Goal: Task Accomplishment & Management: Use online tool/utility

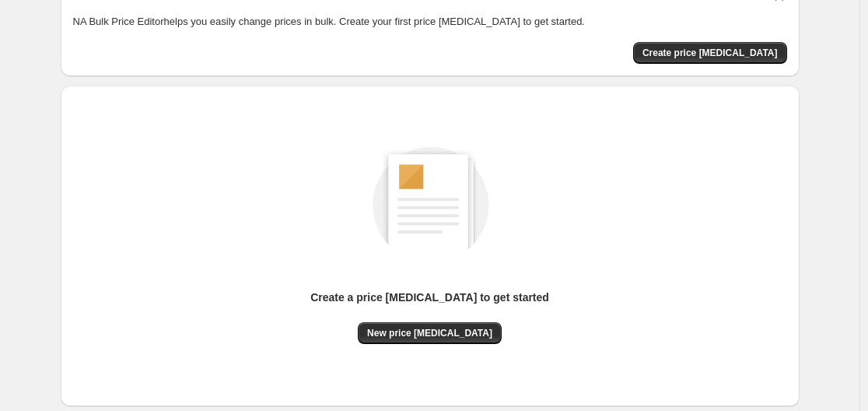
scroll to position [172, 0]
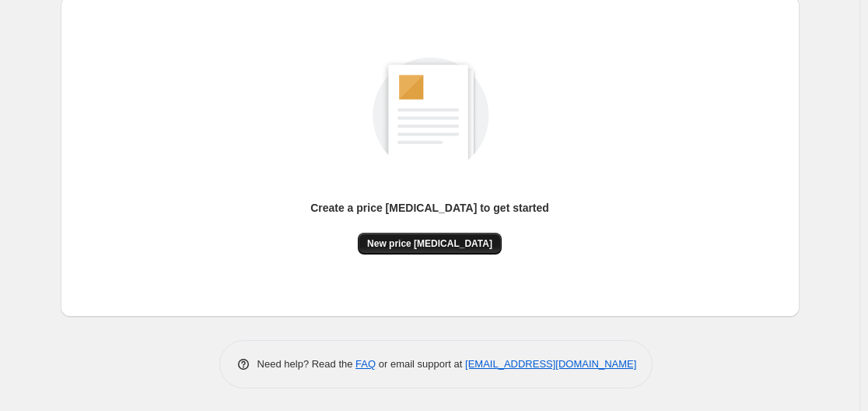
click at [422, 250] on button "New price [MEDICAL_DATA]" at bounding box center [430, 244] width 144 height 22
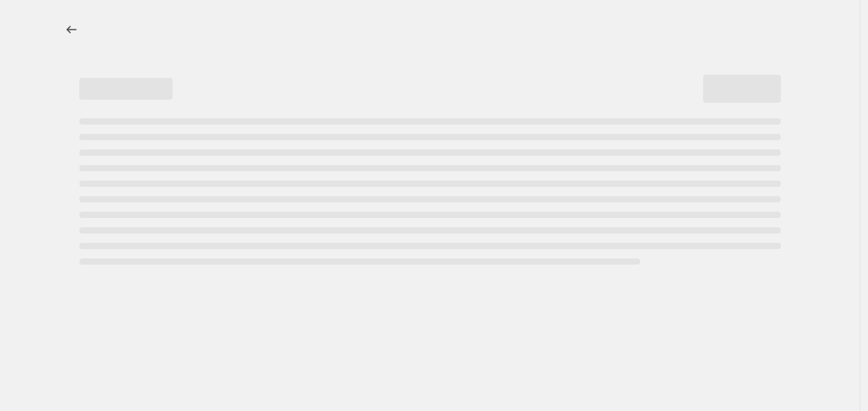
select select "percentage"
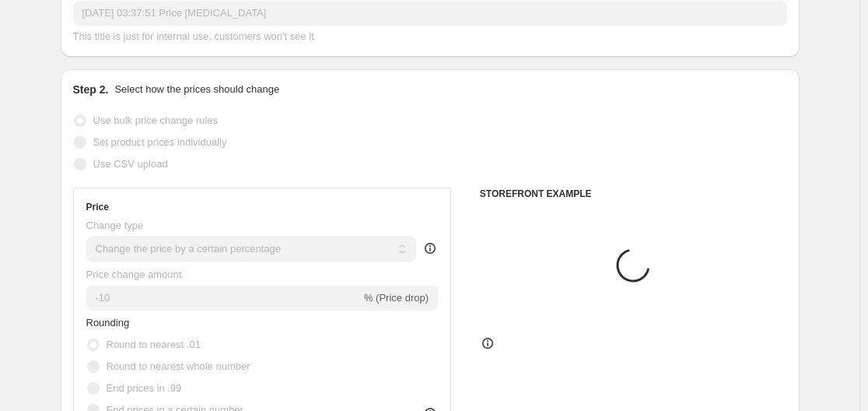
scroll to position [311, 0]
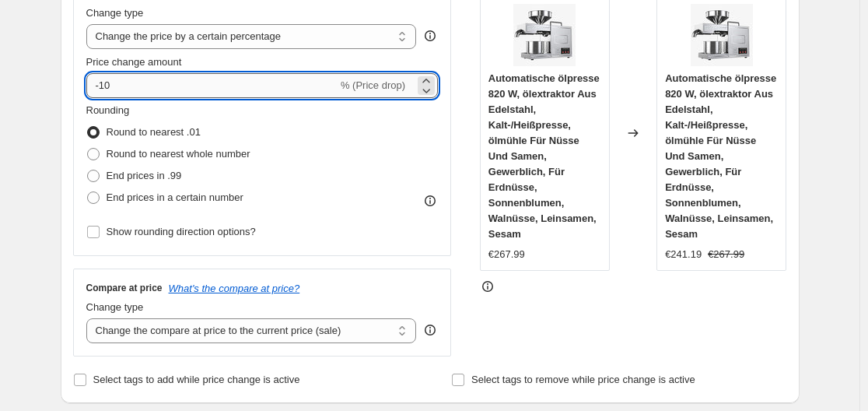
click at [175, 90] on input "-10" at bounding box center [211, 85] width 251 height 25
type input "-1"
type input "-35"
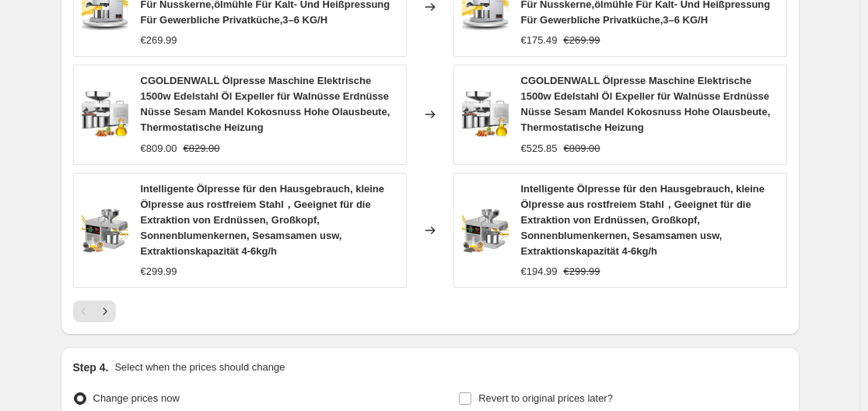
scroll to position [1341, 0]
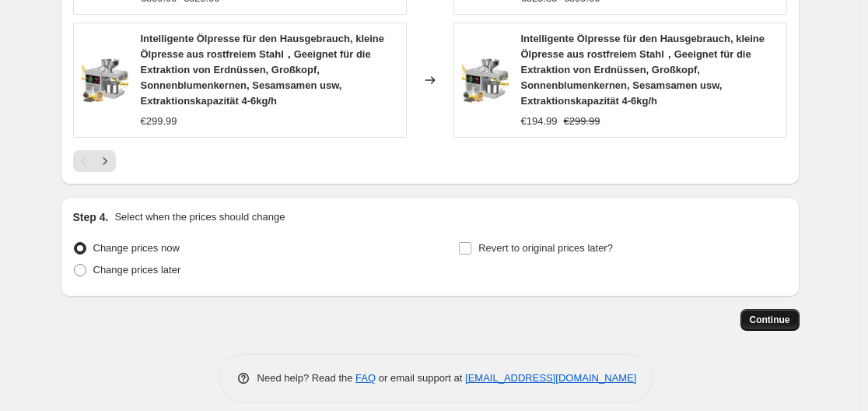
click at [768, 309] on button "Continue" at bounding box center [769, 320] width 59 height 22
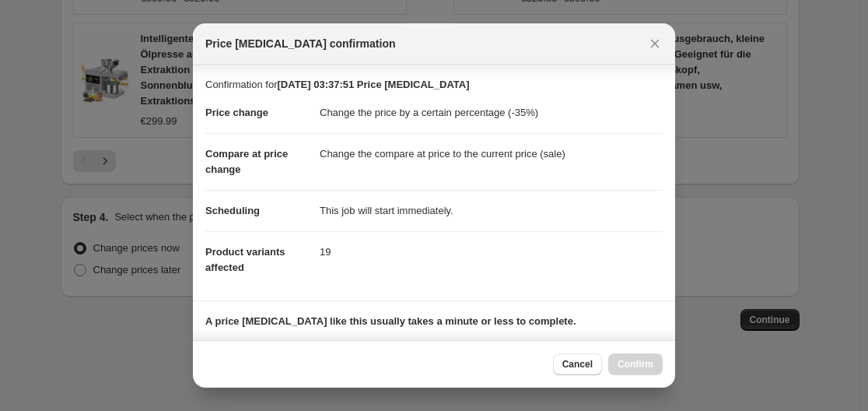
scroll to position [244, 0]
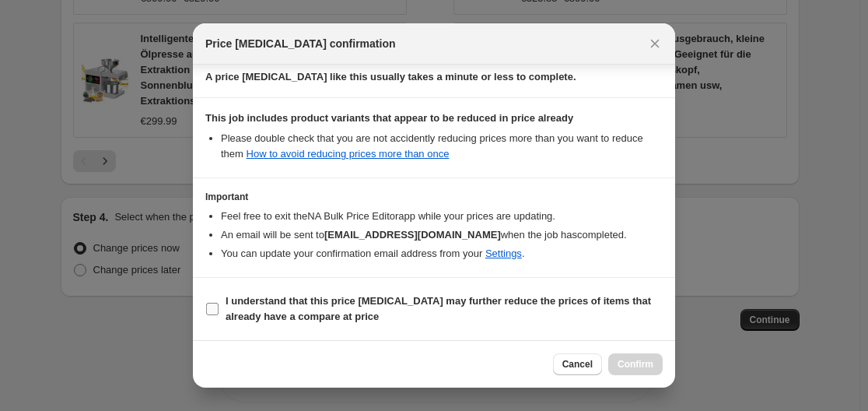
click at [218, 306] on input "I understand that this price [MEDICAL_DATA] may further reduce the prices of it…" at bounding box center [212, 309] width 12 height 12
checkbox input "true"
click at [635, 364] on span "Confirm" at bounding box center [635, 364] width 36 height 12
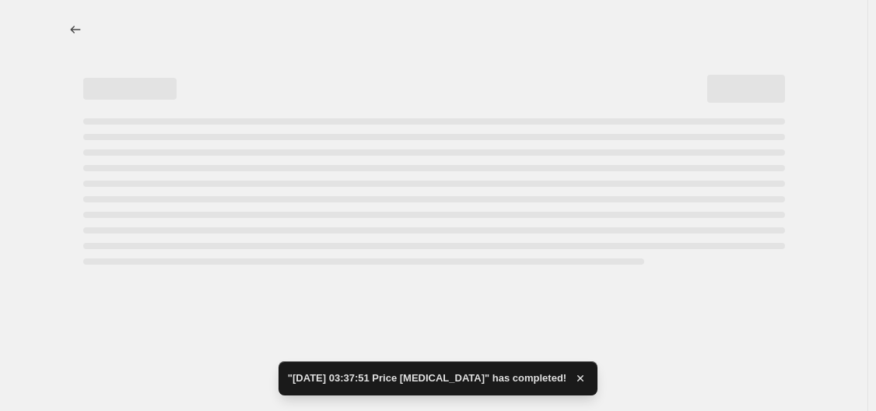
select select "percentage"
